Goal: Use online tool/utility: Utilize a website feature to perform a specific function

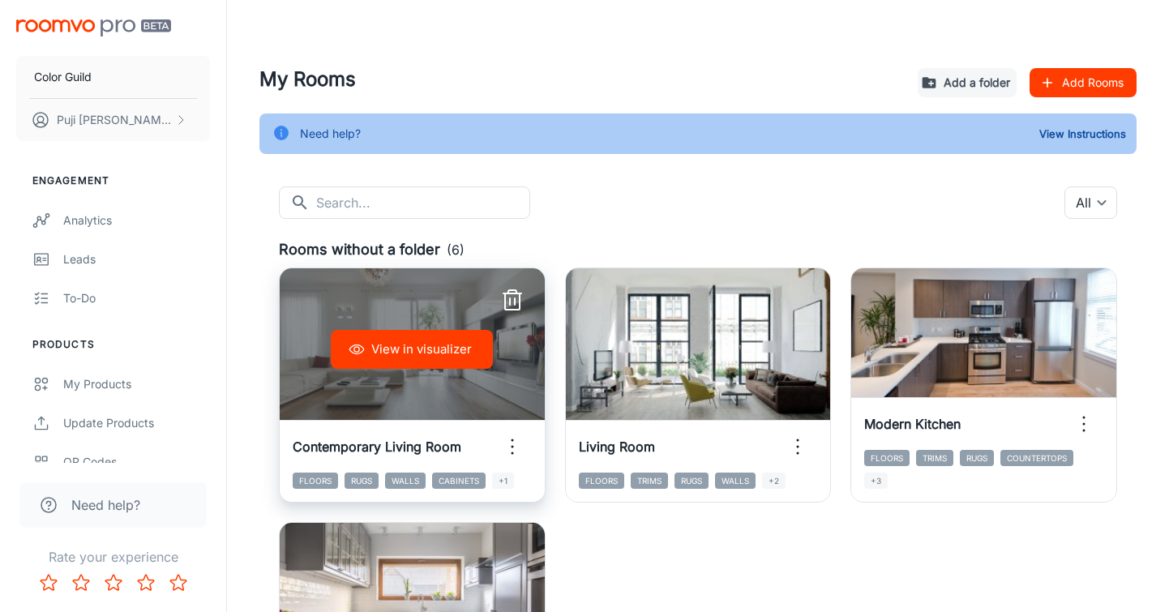
click at [406, 343] on button "View in visualizer" at bounding box center [412, 349] width 162 height 39
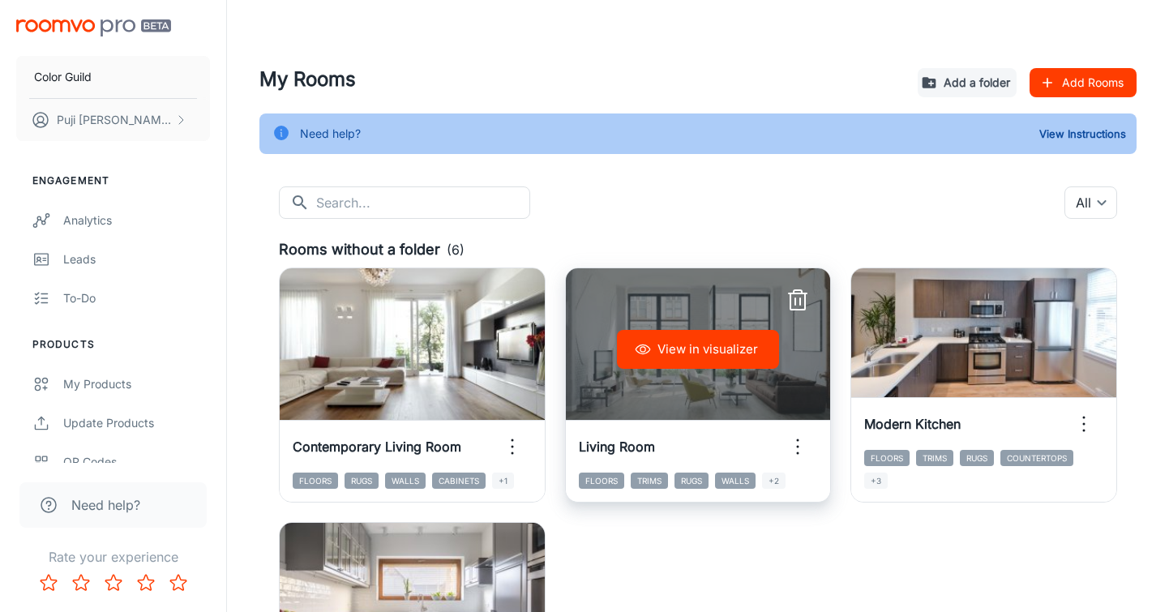
click at [649, 357] on icon "button" at bounding box center [643, 349] width 16 height 16
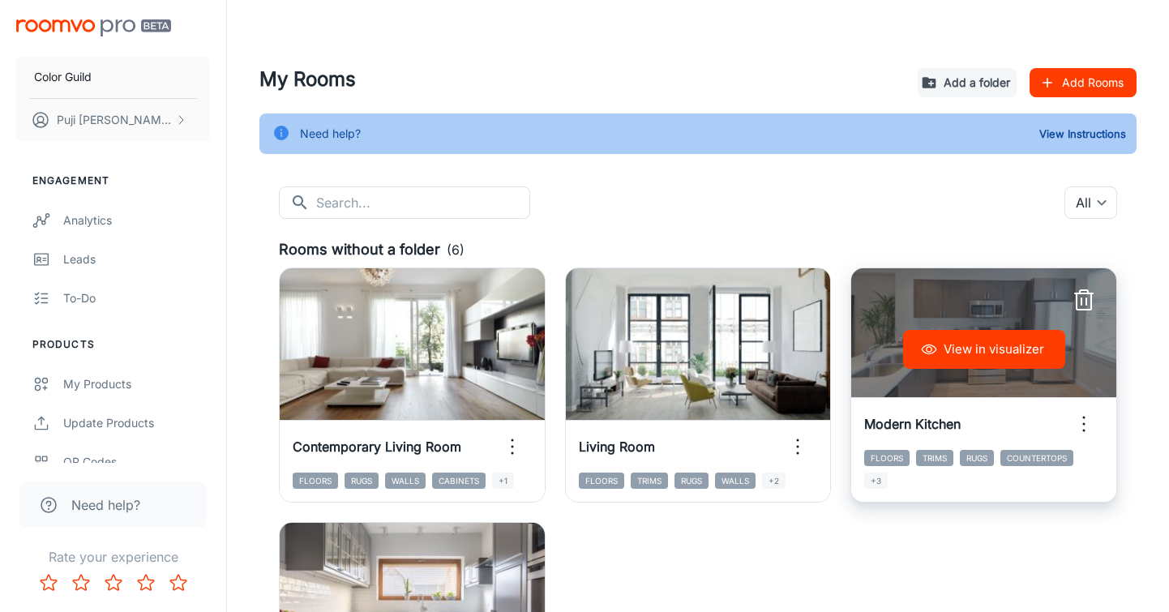
click at [895, 318] on div "View in visualizer" at bounding box center [983, 349] width 265 height 162
click at [954, 354] on button "View in visualizer" at bounding box center [984, 349] width 162 height 39
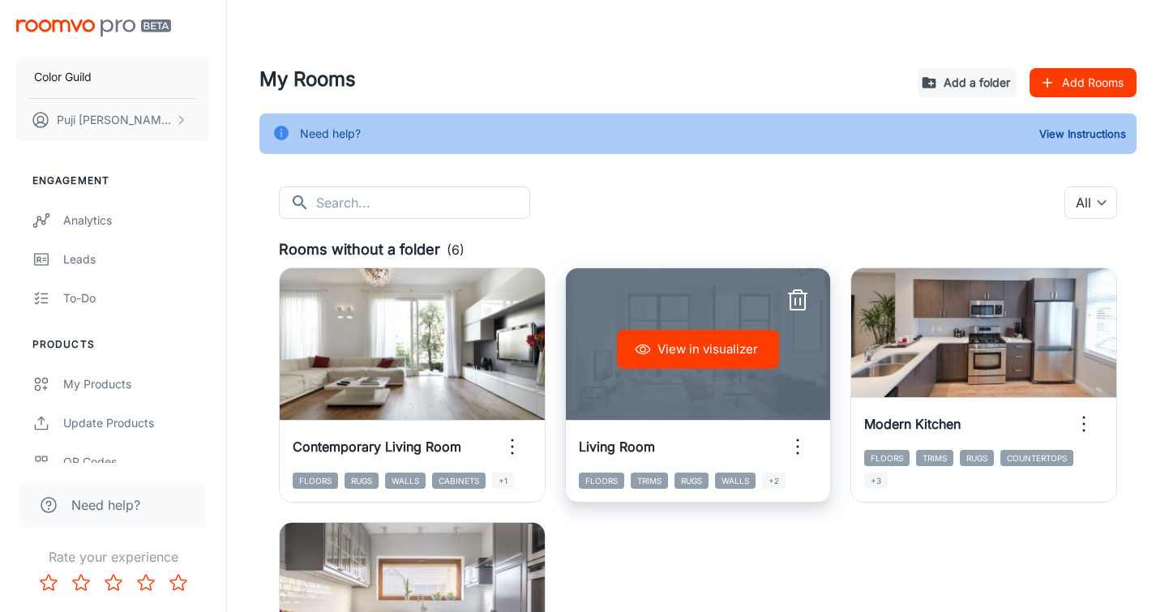
drag, startPoint x: 626, startPoint y: 251, endPoint x: 642, endPoint y: 353, distance: 103.4
click at [646, 353] on div "View in visualizer Living Room Floors Trims Rugs Walls +2" at bounding box center [689, 375] width 286 height 255
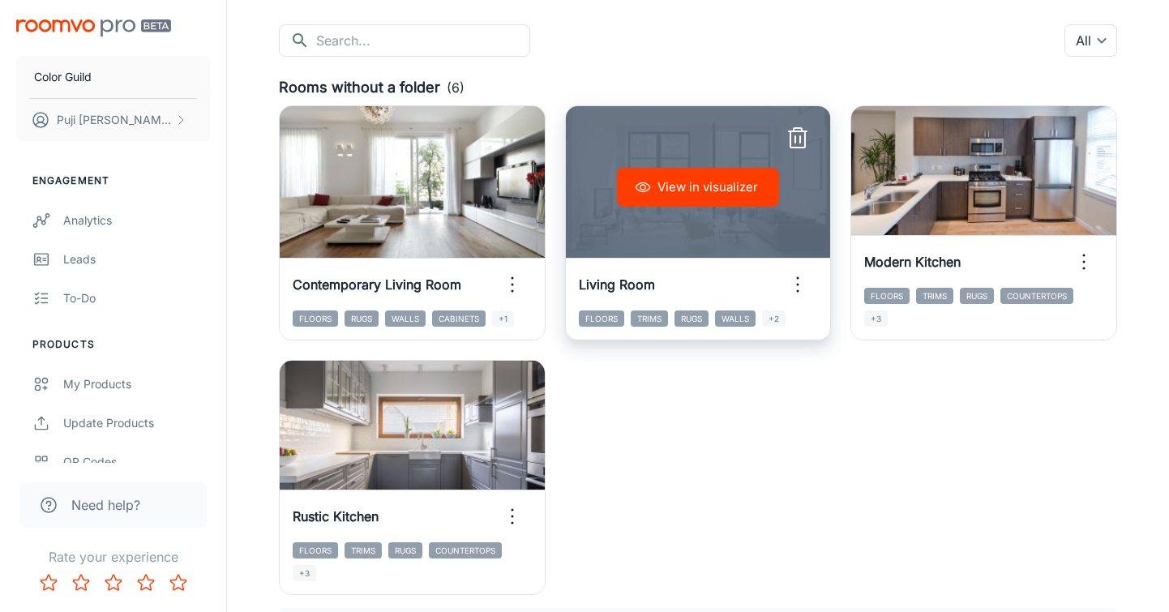
scroll to position [233, 0]
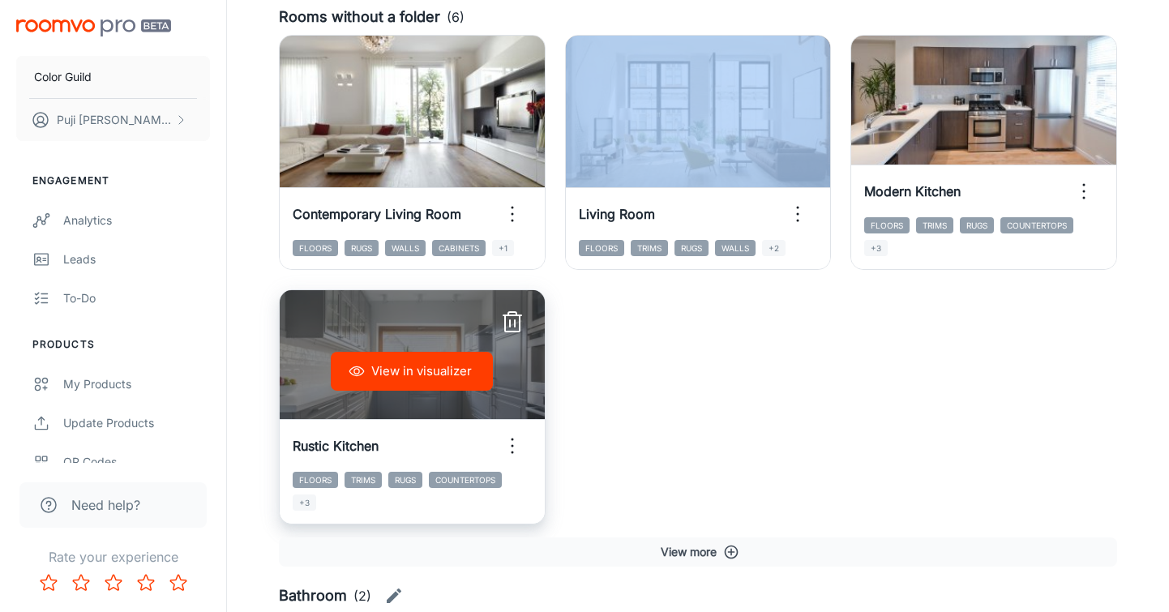
click at [401, 371] on button "View in visualizer" at bounding box center [412, 371] width 162 height 39
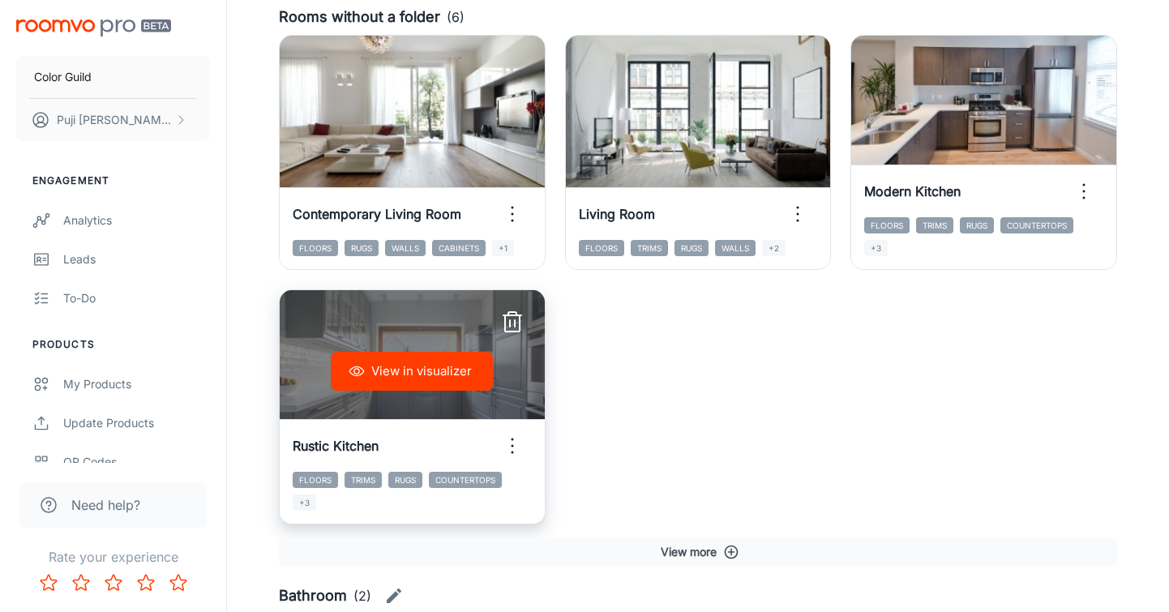
click at [385, 317] on div "View in visualizer" at bounding box center [412, 371] width 265 height 162
click at [385, 318] on div "View in visualizer" at bounding box center [412, 371] width 265 height 162
click at [421, 431] on div "Rustic Kitchen" at bounding box center [412, 446] width 265 height 52
click at [416, 360] on button "View in visualizer" at bounding box center [412, 371] width 162 height 39
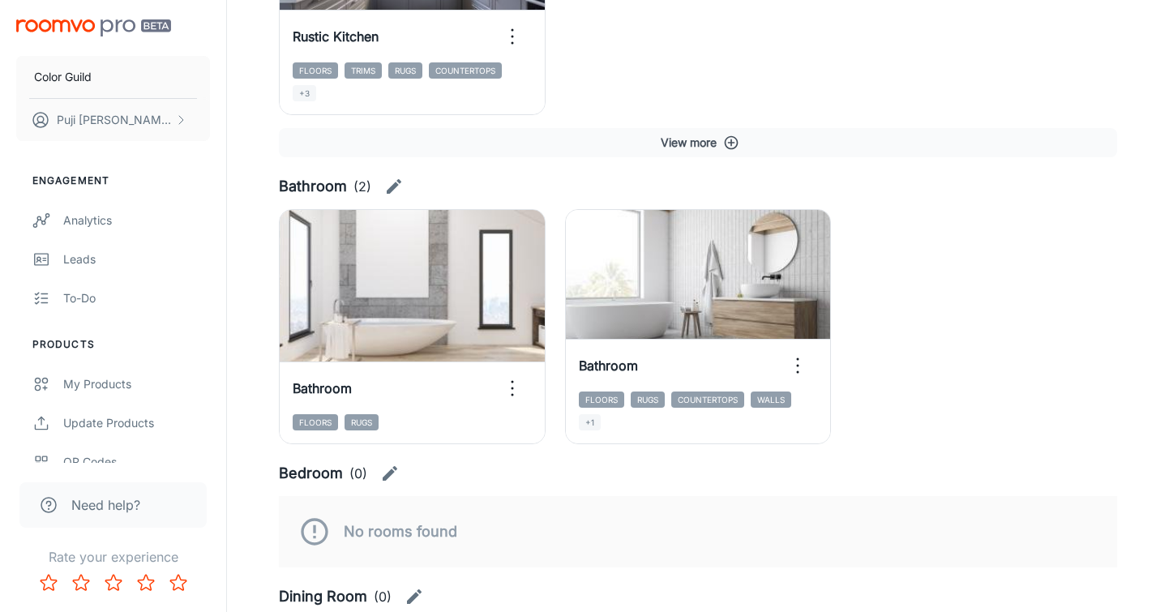
scroll to position [660, 0]
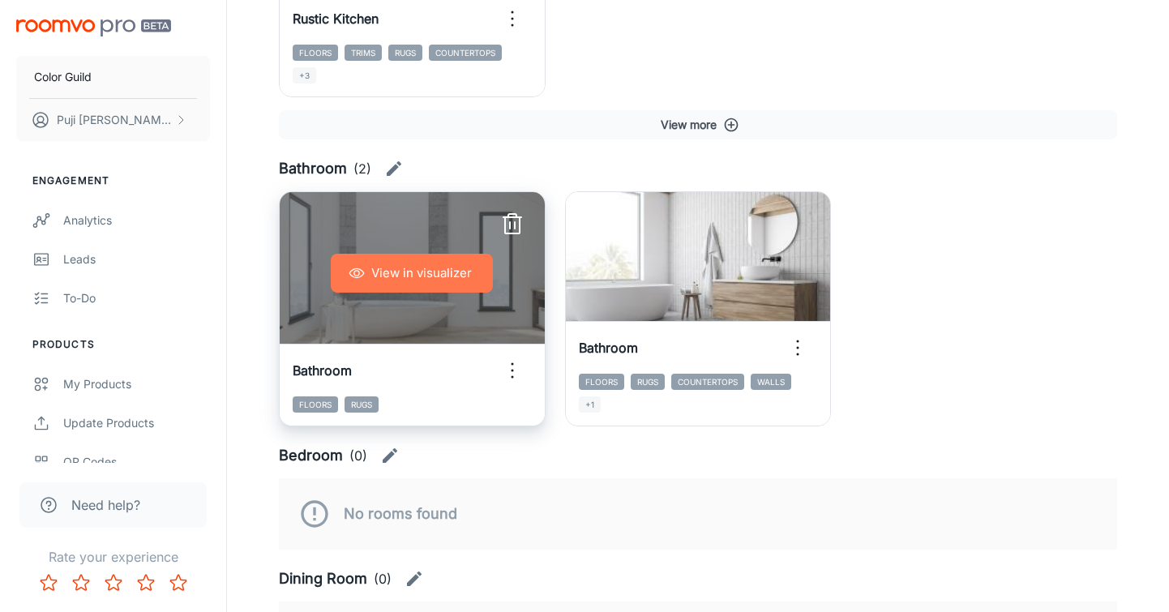
click at [405, 274] on button "View in visualizer" at bounding box center [412, 273] width 162 height 39
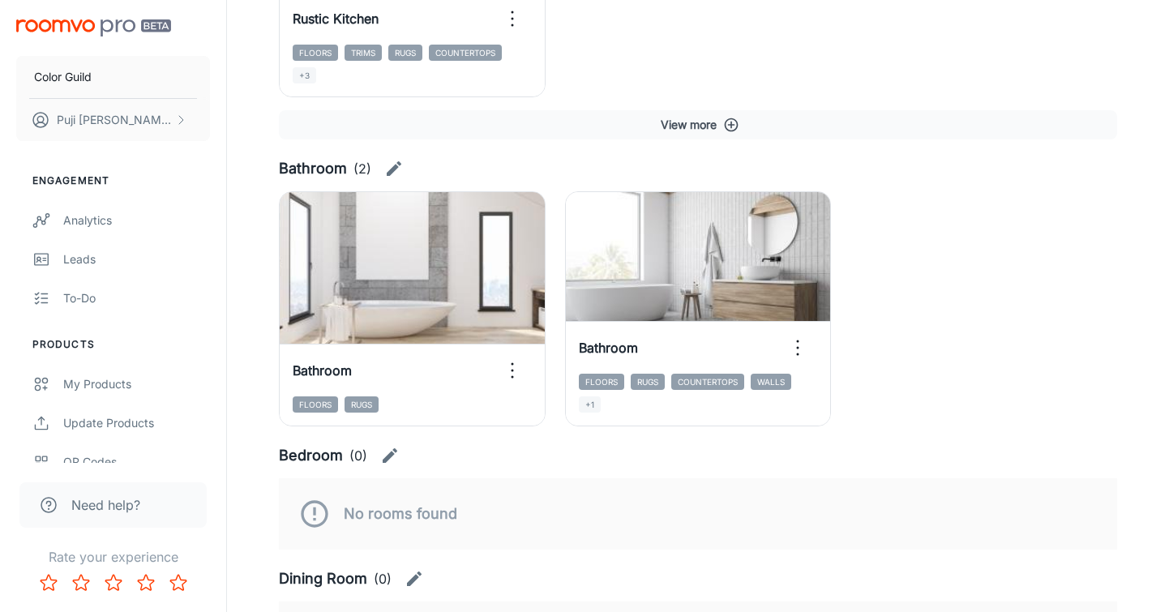
scroll to position [659, 0]
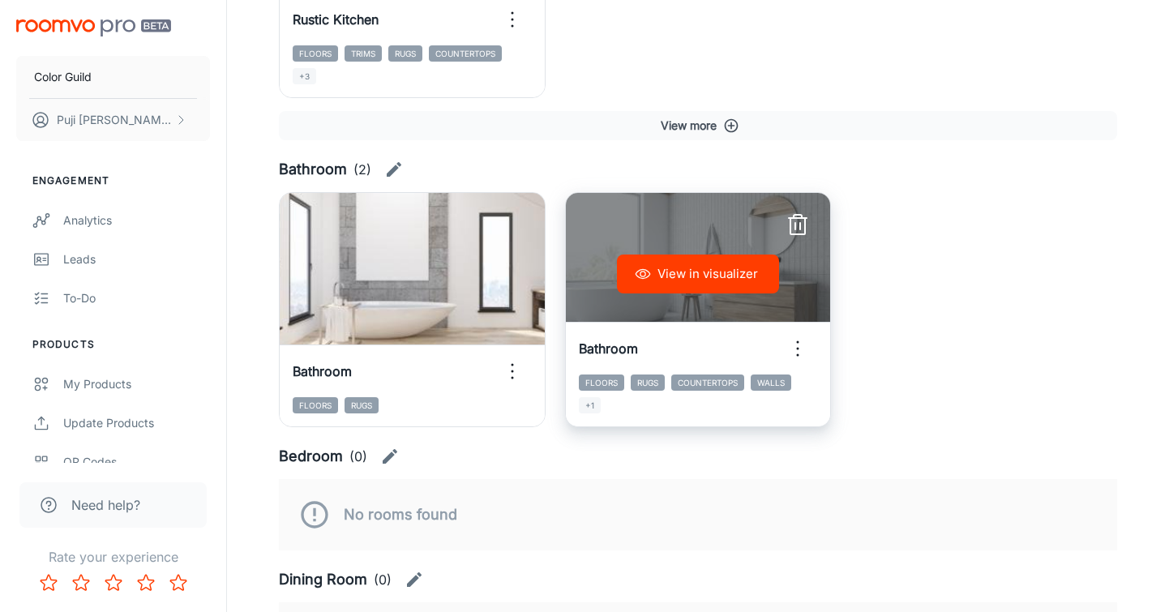
click at [611, 250] on div "View in visualizer" at bounding box center [698, 274] width 265 height 162
click at [653, 277] on button "View in visualizer" at bounding box center [698, 274] width 162 height 39
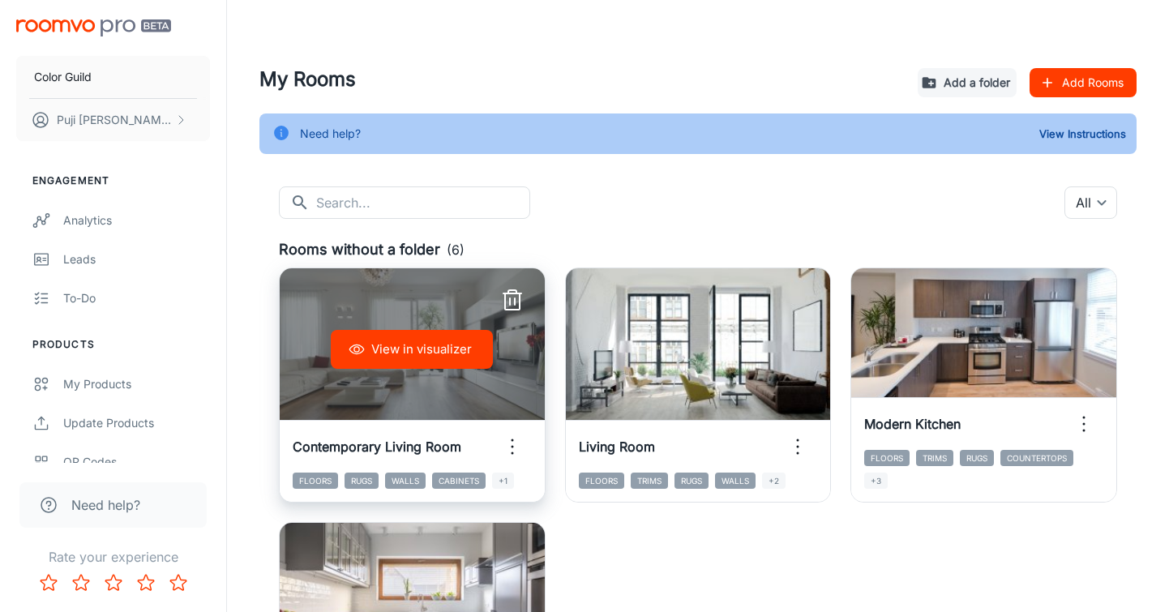
scroll to position [0, 0]
click at [402, 360] on button "View in visualizer" at bounding box center [412, 349] width 162 height 39
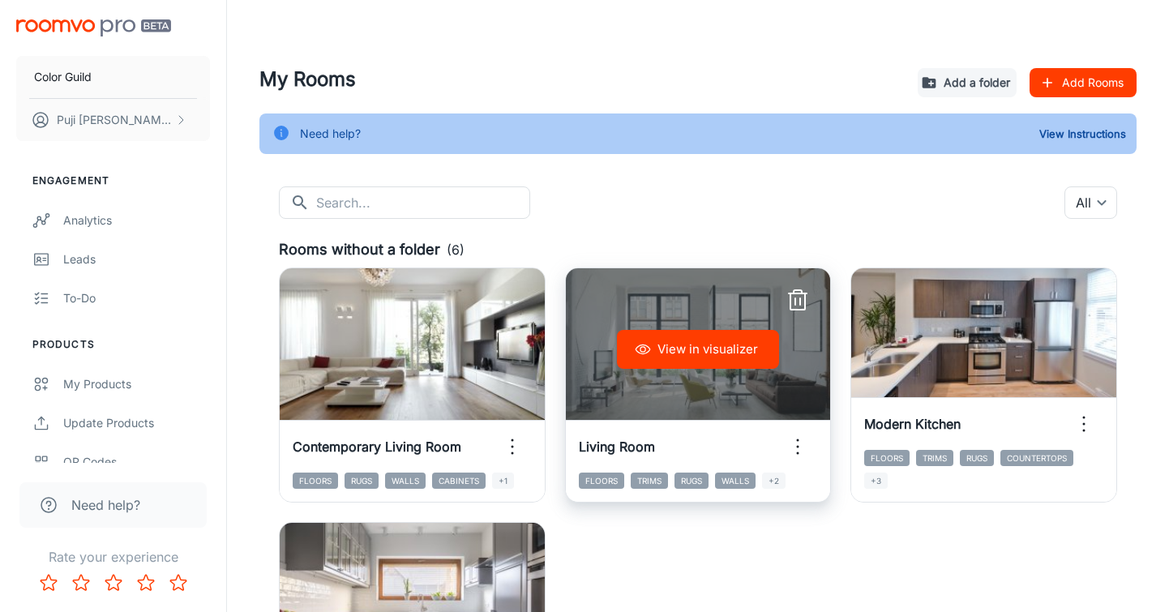
click at [661, 306] on div "View in visualizer" at bounding box center [698, 349] width 265 height 162
click at [658, 343] on button "View in visualizer" at bounding box center [698, 349] width 162 height 39
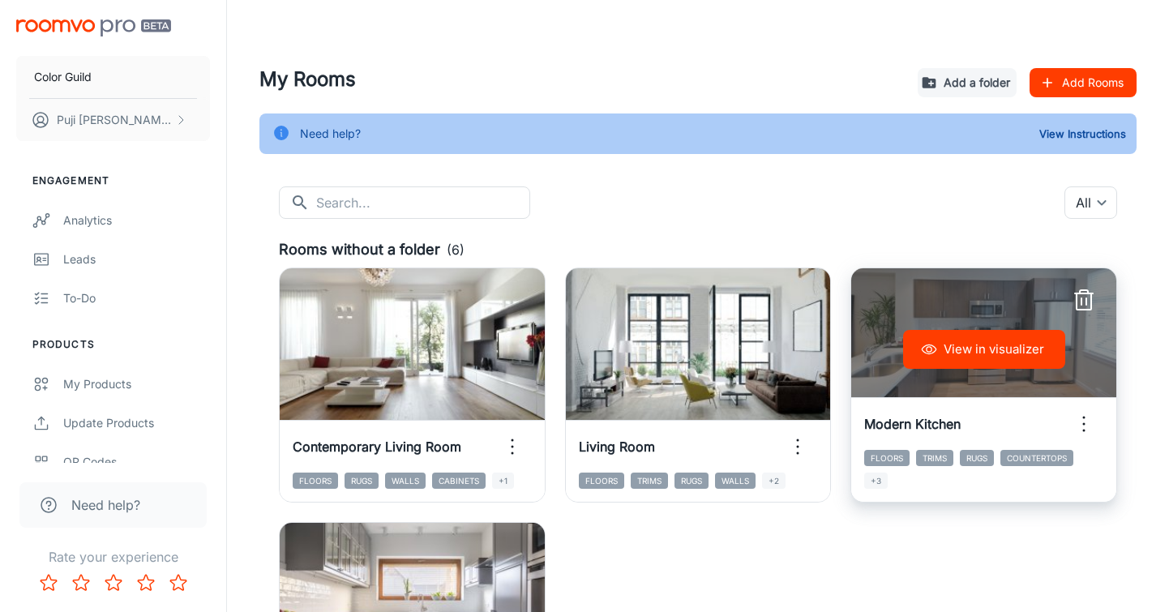
click at [894, 323] on div "View in visualizer" at bounding box center [983, 349] width 265 height 162
click at [972, 353] on button "View in visualizer" at bounding box center [984, 349] width 162 height 39
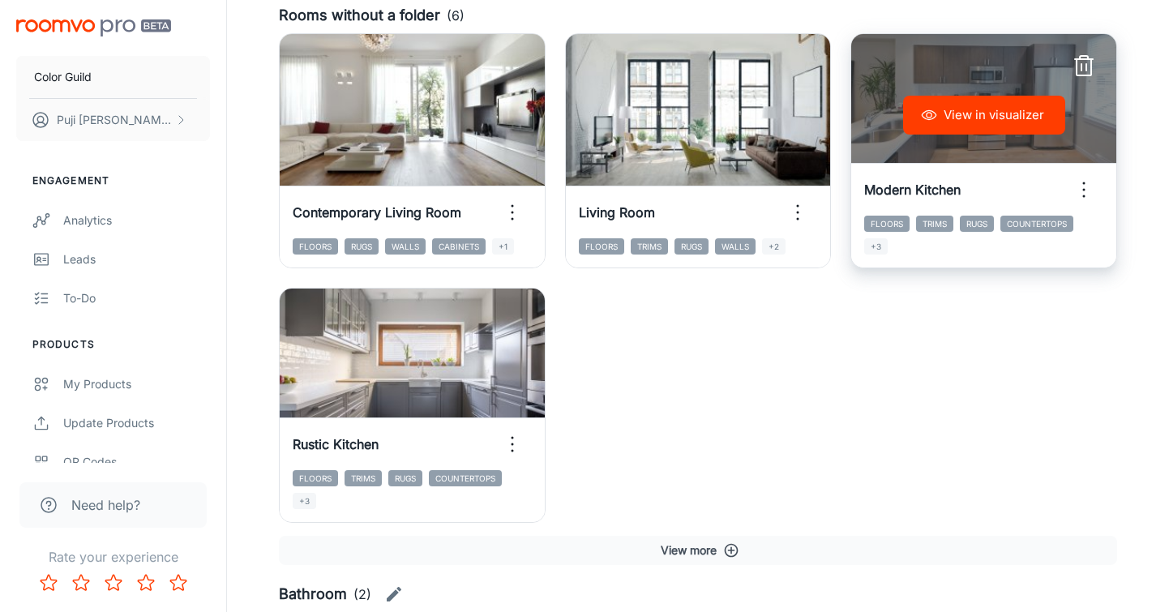
scroll to position [293, 0]
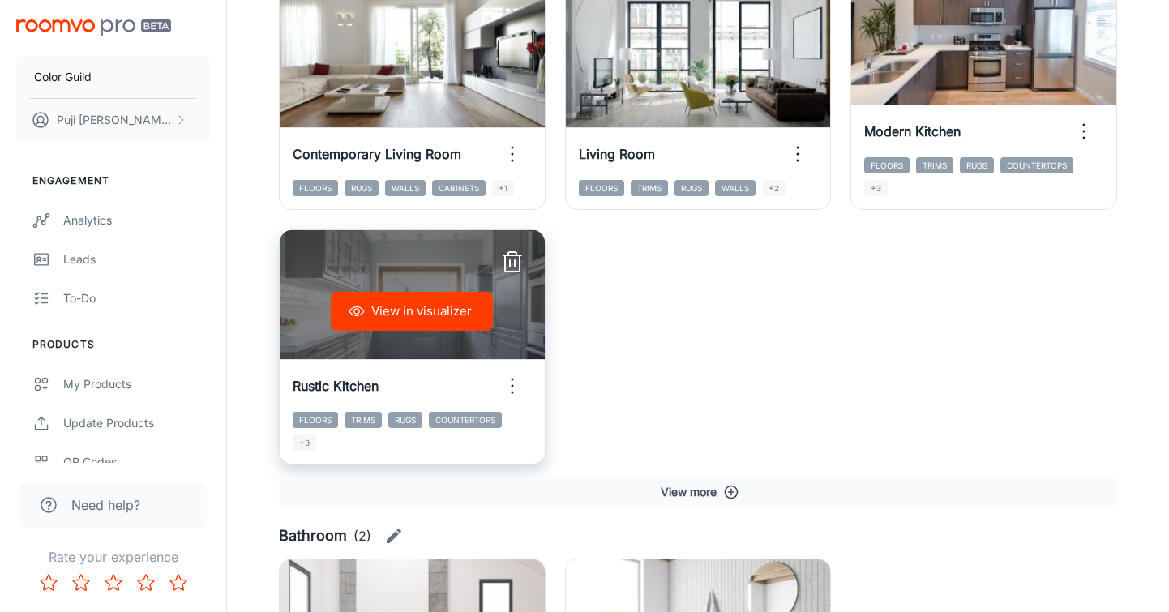
click at [402, 304] on button "View in visualizer" at bounding box center [412, 311] width 162 height 39
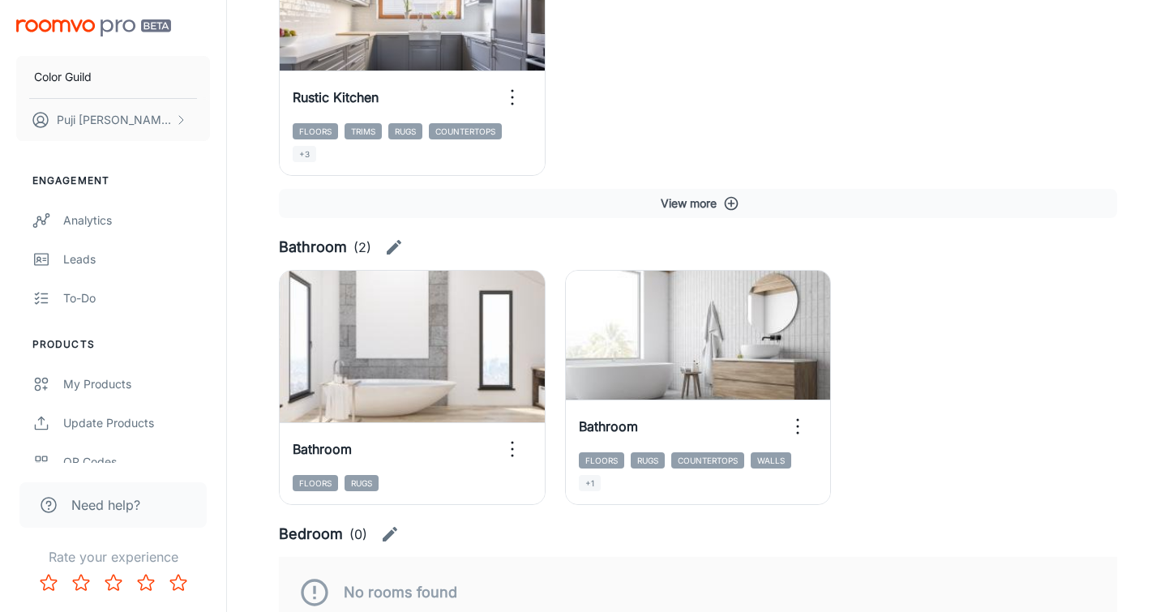
scroll to position [625, 0]
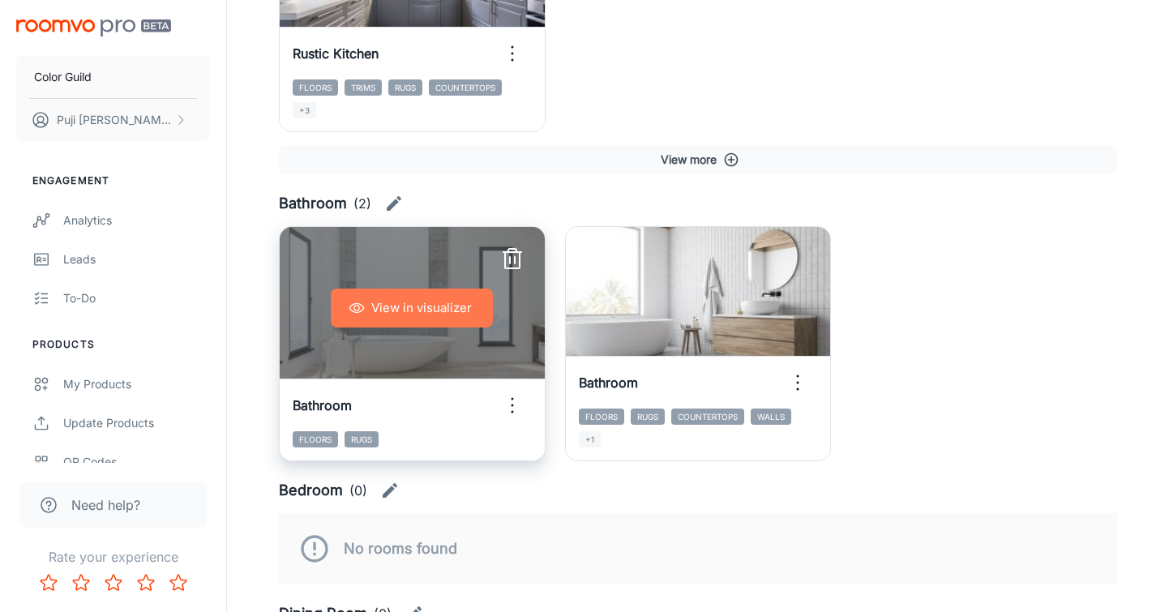
click at [355, 322] on button "View in visualizer" at bounding box center [412, 308] width 162 height 39
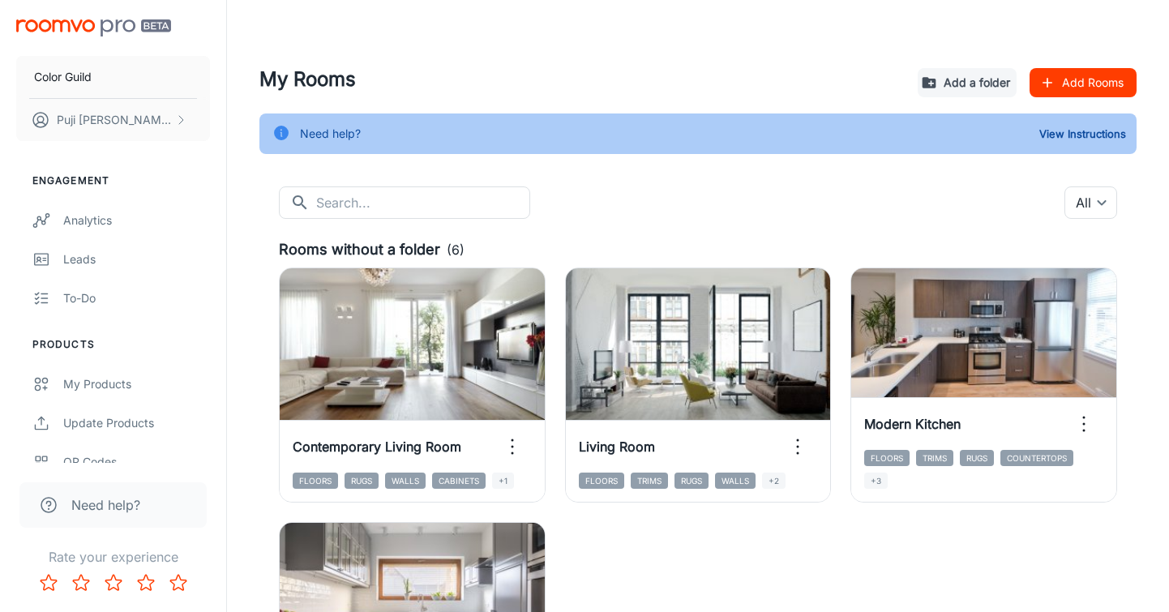
scroll to position [0, 0]
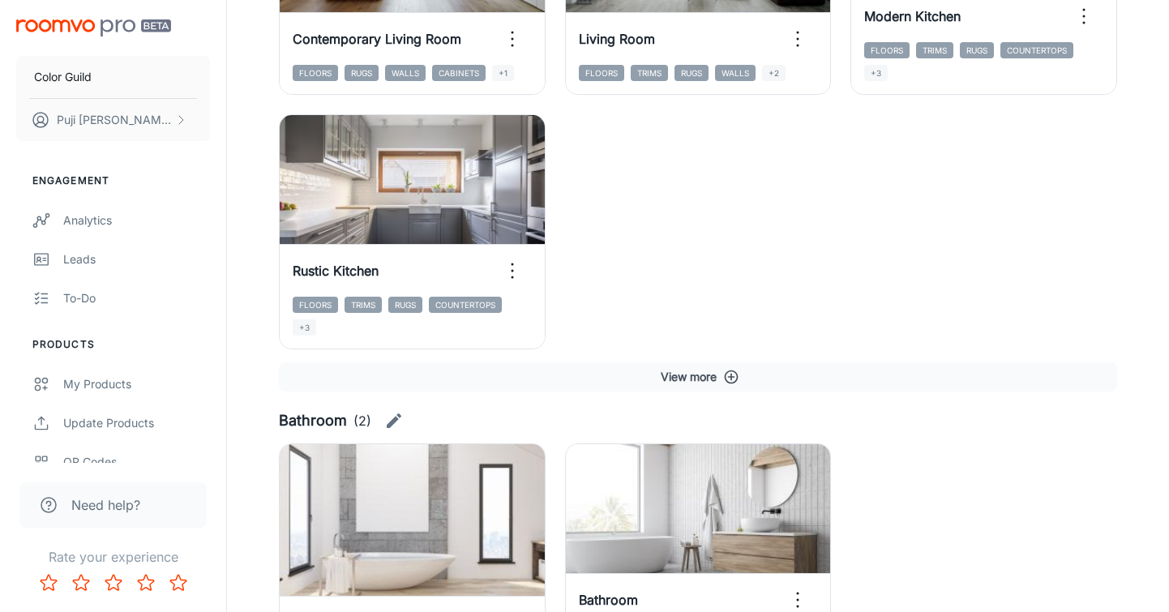
scroll to position [410, 0]
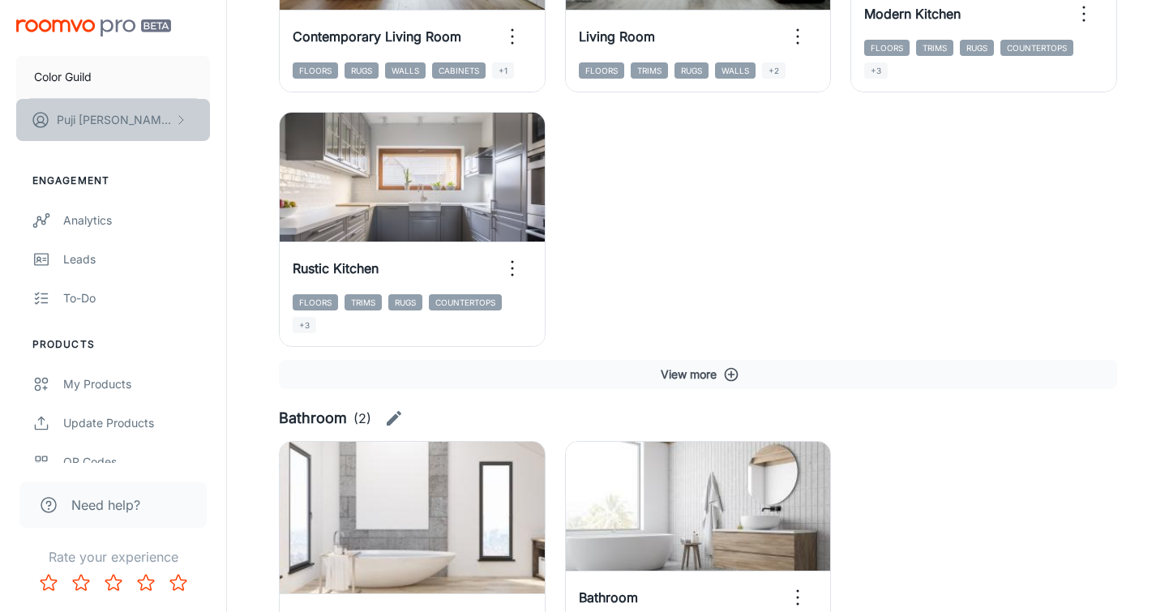
click at [135, 125] on p "Puji [PERSON_NAME]" at bounding box center [114, 120] width 114 height 18
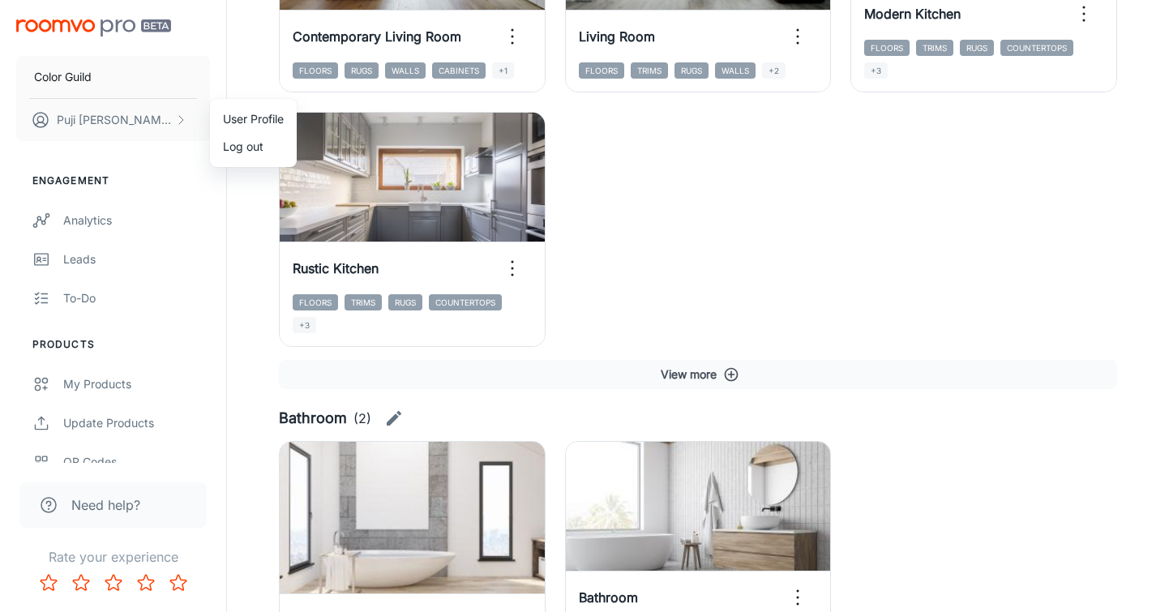
click at [745, 199] on div at bounding box center [584, 306] width 1169 height 612
